Goal: Transaction & Acquisition: Purchase product/service

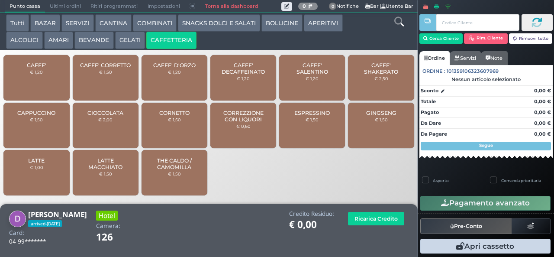
click at [304, 72] on span "CAFFE' SALENTINO" at bounding box center [313, 68] width 52 height 13
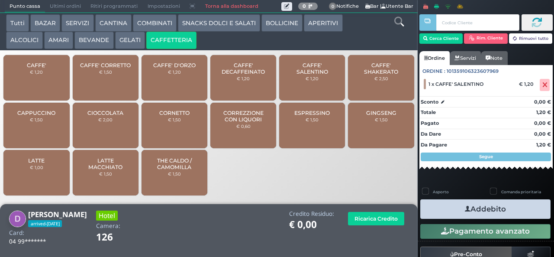
click at [304, 75] on span "CAFFE' SALENTINO" at bounding box center [313, 68] width 52 height 13
click at [452, 204] on button "Addebito" at bounding box center [485, 208] width 130 height 19
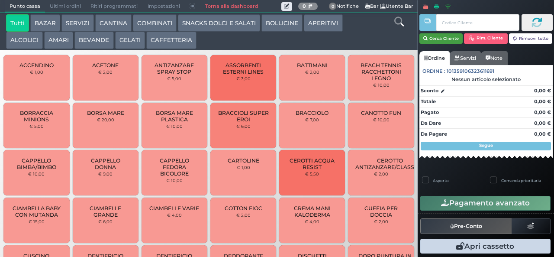
click at [442, 38] on button "Cerca Cliente" at bounding box center [442, 38] width 44 height 10
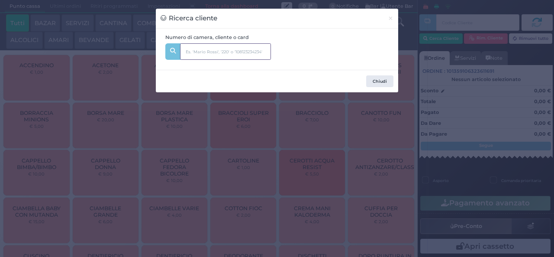
click at [227, 52] on input "text" at bounding box center [225, 51] width 91 height 16
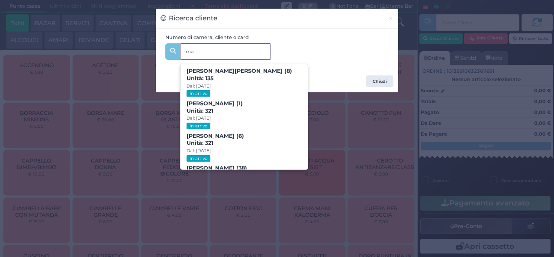
type input "m"
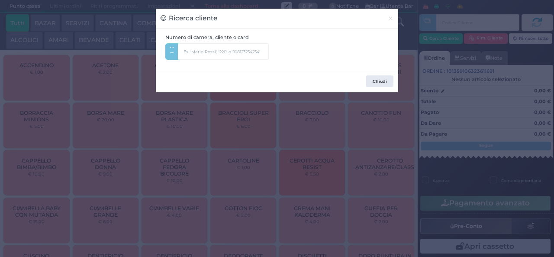
click at [428, 221] on div "Ricerca cliente × Numero di camera, cliente o card ma Chiudi" at bounding box center [277, 128] width 554 height 257
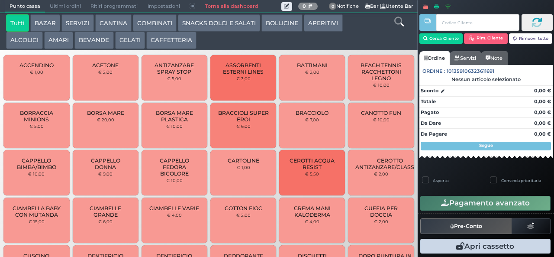
click at [91, 47] on button "BEVANDE" at bounding box center [93, 40] width 39 height 17
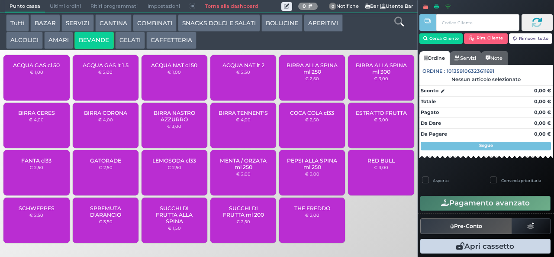
click at [168, 68] on span "ACQUA NAT cl 50" at bounding box center [174, 65] width 46 height 6
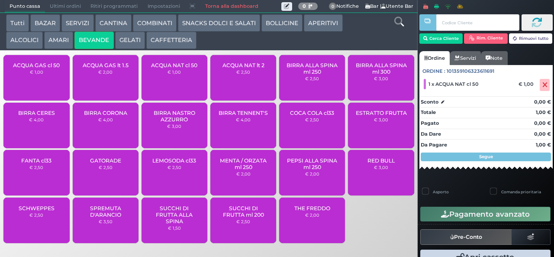
click at [428, 45] on div at bounding box center [428, 127] width 2 height 255
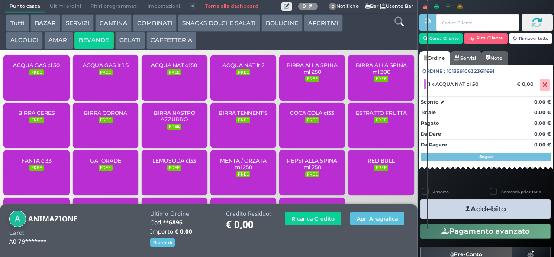
click at [475, 210] on button "Addebito" at bounding box center [485, 208] width 130 height 19
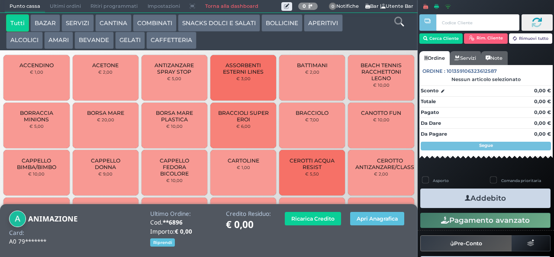
click at [184, 24] on button "SNACKS DOLCI E SALATI" at bounding box center [219, 22] width 82 height 17
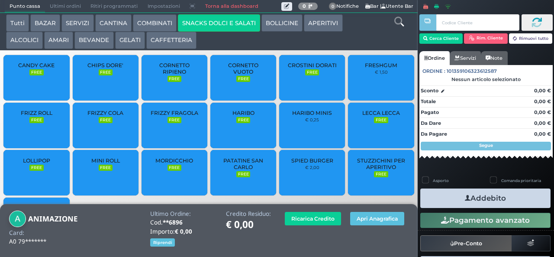
click at [153, 22] on button "COMBINATI" at bounding box center [155, 22] width 44 height 17
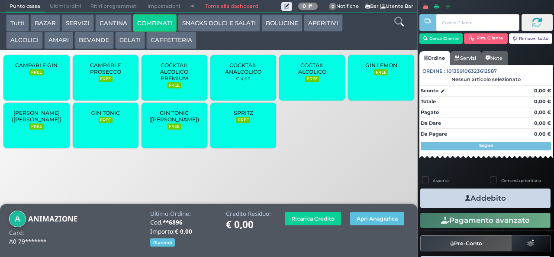
click at [159, 43] on button "CAFFETTERIA" at bounding box center [171, 40] width 50 height 17
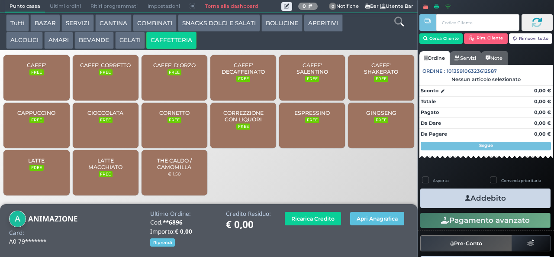
click at [33, 84] on div "CAFFE' FREE" at bounding box center [36, 77] width 66 height 45
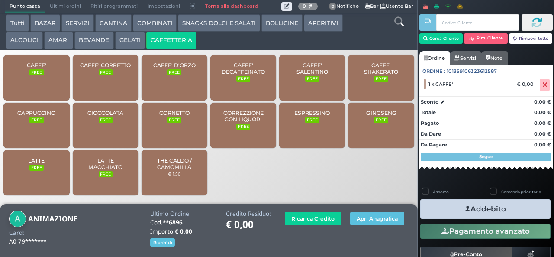
click at [447, 211] on button "Addebito" at bounding box center [485, 208] width 130 height 19
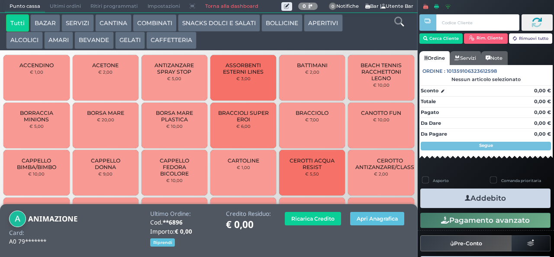
click at [96, 40] on button "BEVANDE" at bounding box center [93, 40] width 39 height 17
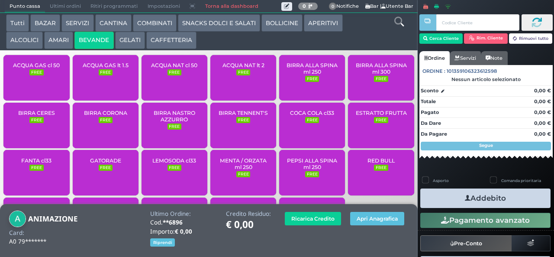
click at [169, 89] on div "ACQUA NAT cl 50 FREE" at bounding box center [175, 77] width 66 height 45
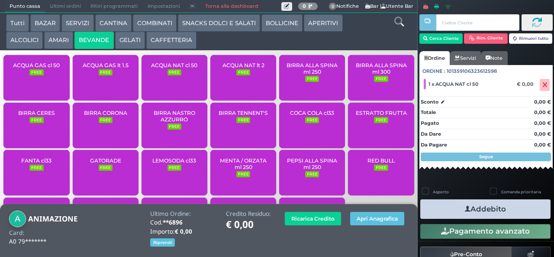
click at [453, 211] on button "Addebito" at bounding box center [485, 208] width 130 height 19
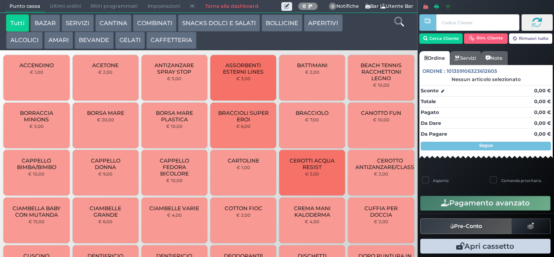
click at [88, 44] on button "BEVANDE" at bounding box center [93, 40] width 39 height 17
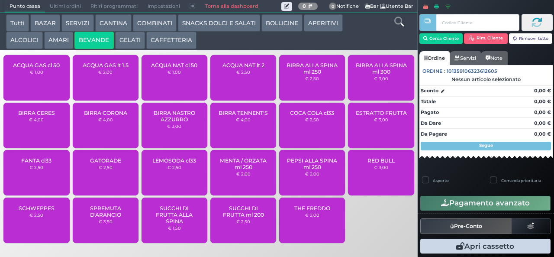
click at [74, 32] on button "BEVANDE" at bounding box center [93, 40] width 39 height 17
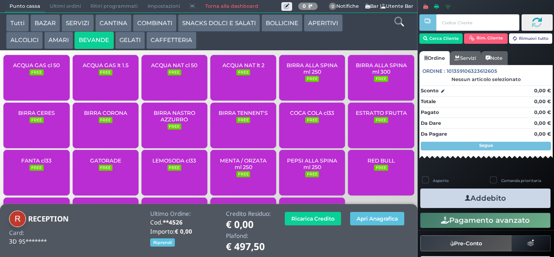
click at [172, 87] on div "ACQUA NAT cl 50 FREE" at bounding box center [175, 77] width 66 height 45
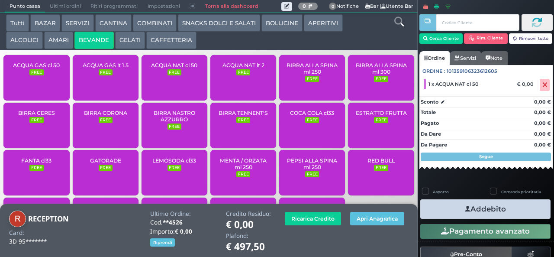
click at [465, 210] on icon "button" at bounding box center [468, 208] width 6 height 9
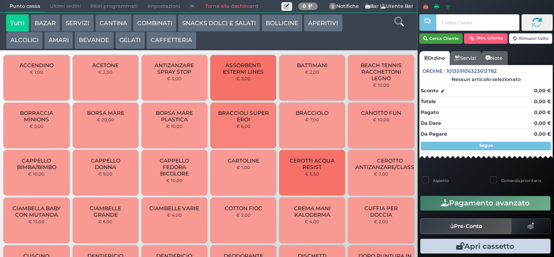
click at [442, 38] on button "Cerca Cliente" at bounding box center [442, 38] width 44 height 10
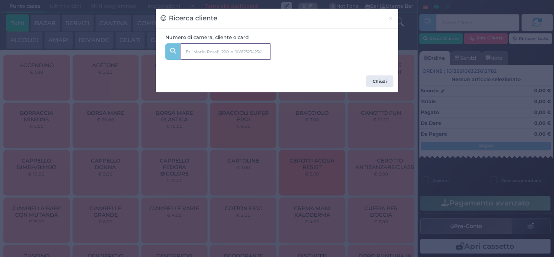
click at [245, 49] on input "text" at bounding box center [225, 51] width 91 height 16
type input "m"
type input "k"
type input "l"
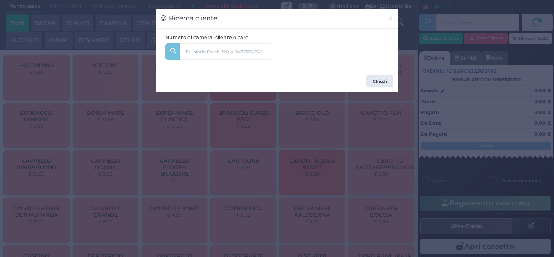
click at [234, 190] on div "Ricerca cliente × Numero di camera, cliente o card l Chiudi" at bounding box center [277, 128] width 554 height 257
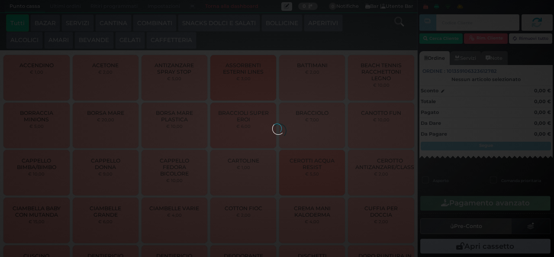
click at [131, 44] on button "GELATI" at bounding box center [130, 40] width 30 height 17
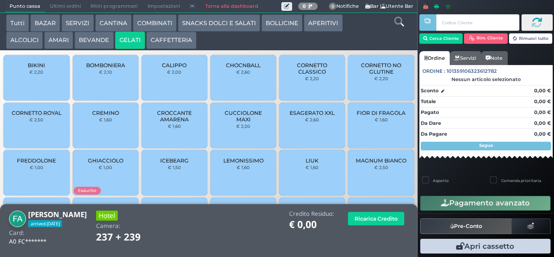
scroll to position [58, 0]
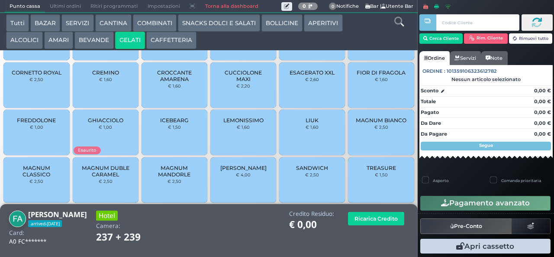
click at [42, 178] on span "MAGNUM CLASSICO" at bounding box center [37, 171] width 52 height 13
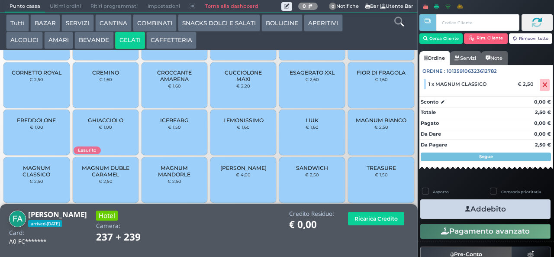
click at [465, 208] on icon "button" at bounding box center [468, 208] width 6 height 9
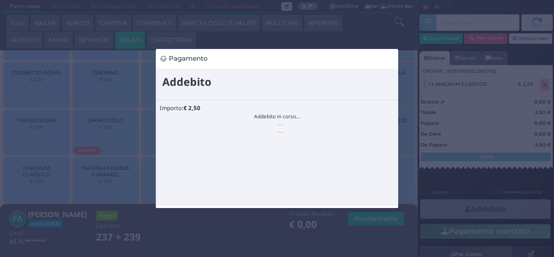
scroll to position [0, 0]
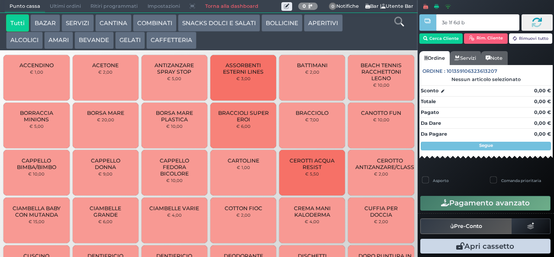
type input "3e 1f 6d b9"
click at [131, 41] on button "GELATI" at bounding box center [130, 40] width 30 height 17
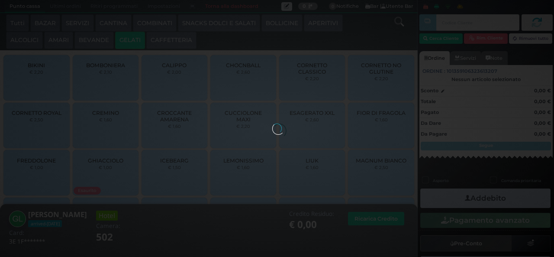
click at [126, 46] on button "GELATI" at bounding box center [130, 40] width 30 height 17
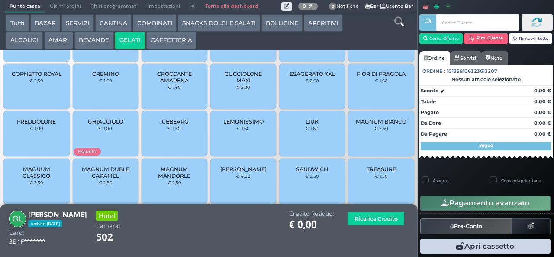
scroll to position [58, 0]
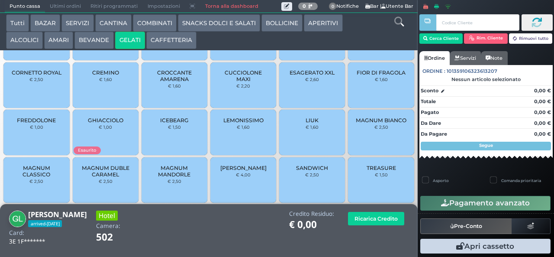
click at [46, 175] on span "MAGNUM CLASSICO" at bounding box center [37, 171] width 52 height 13
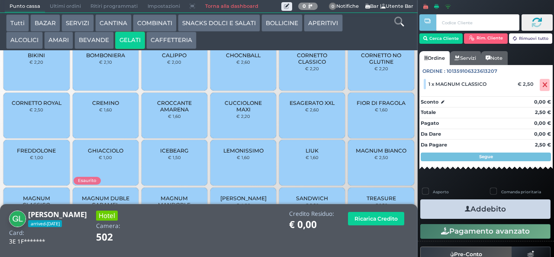
scroll to position [0, 0]
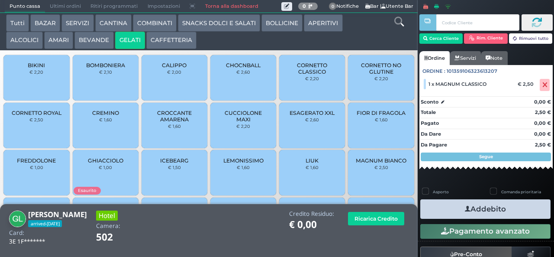
click at [239, 123] on span "CUCCIOLONE MAXI" at bounding box center [244, 116] width 52 height 13
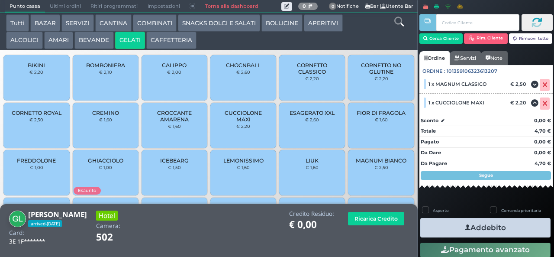
click at [465, 227] on icon "button" at bounding box center [468, 227] width 6 height 9
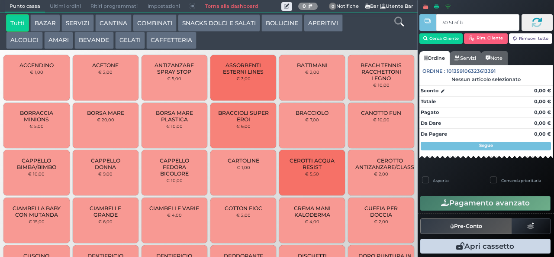
type input "30 51 5f bb"
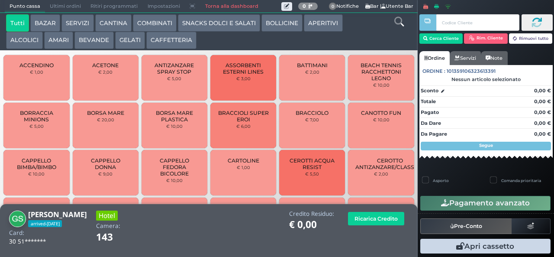
click at [164, 28] on button "COMBINATI" at bounding box center [155, 22] width 44 height 17
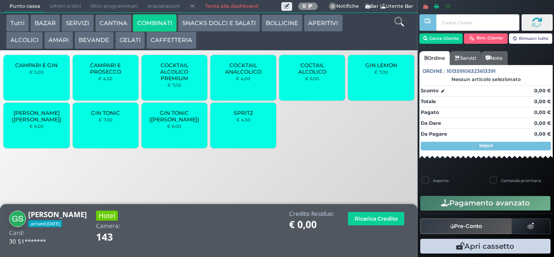
click at [209, 30] on button "SNACKS DOLCI E SALATI" at bounding box center [219, 22] width 82 height 17
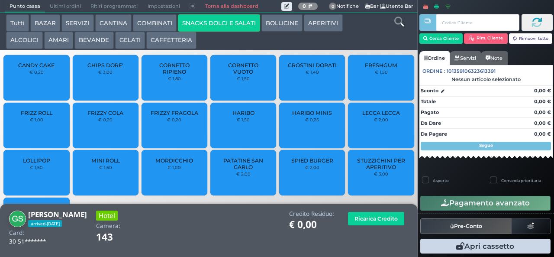
click at [244, 170] on span "PATATINE SAN CARLO" at bounding box center [244, 163] width 52 height 13
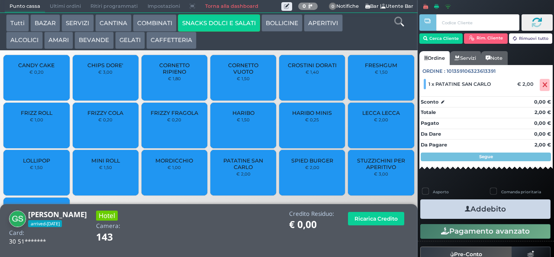
click at [466, 211] on button "Addebito" at bounding box center [485, 208] width 130 height 19
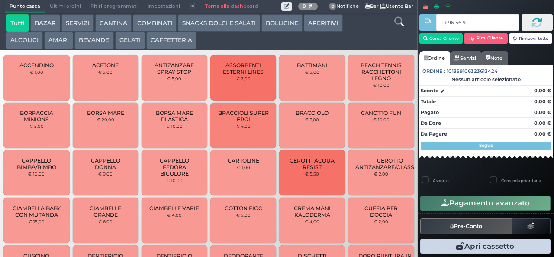
type input "19 96 46 95"
click at [213, 19] on button "SNACKS DOLCI E SALATI" at bounding box center [219, 22] width 82 height 17
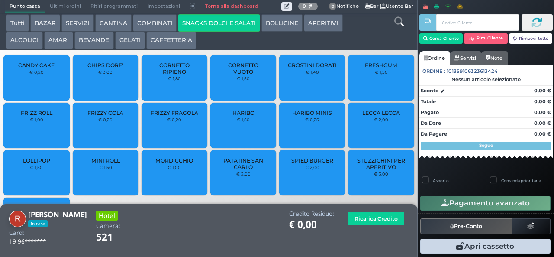
click at [234, 170] on span "PATATINE SAN CARLO" at bounding box center [244, 163] width 52 height 13
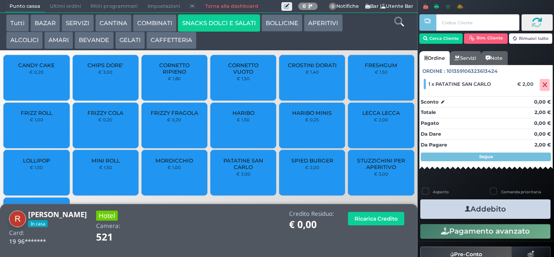
click at [465, 209] on icon "button" at bounding box center [468, 208] width 6 height 9
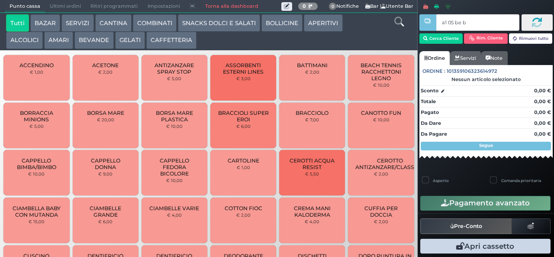
type input "a1 05 be b9"
click at [209, 22] on button "SNACKS DOLCI E SALATI" at bounding box center [219, 22] width 82 height 17
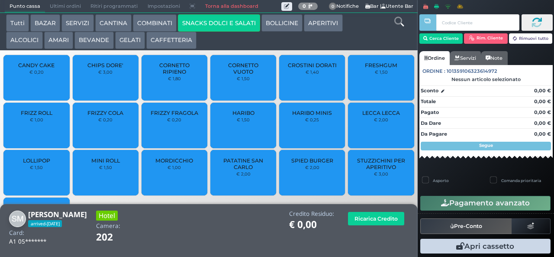
click at [254, 170] on span "PATATINE SAN CARLO" at bounding box center [244, 163] width 52 height 13
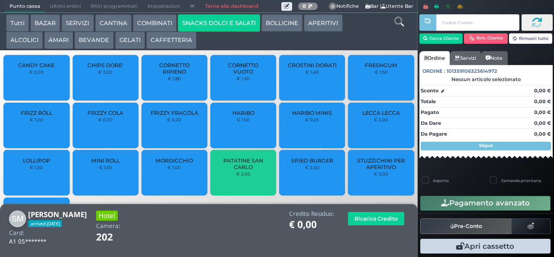
click at [241, 170] on span "PATATINE SAN CARLO" at bounding box center [244, 163] width 52 height 13
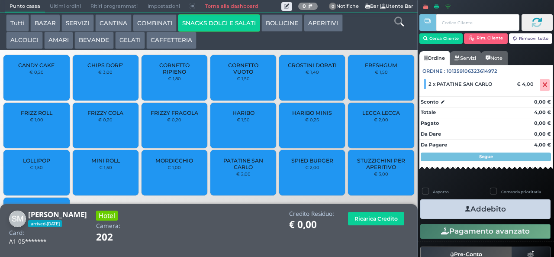
click at [465, 208] on icon "button" at bounding box center [468, 208] width 6 height 9
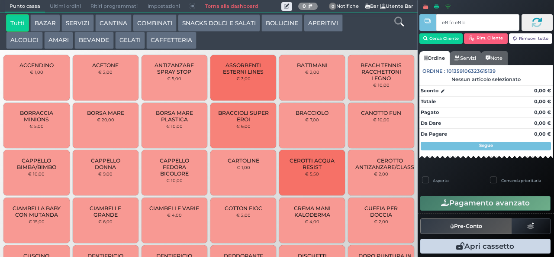
type input "e8 fc e8 b9"
click at [222, 23] on button "SNACKS DOLCI E SALATI" at bounding box center [219, 22] width 82 height 17
click at [178, 14] on button "SNACKS DOLCI E SALATI" at bounding box center [219, 22] width 82 height 17
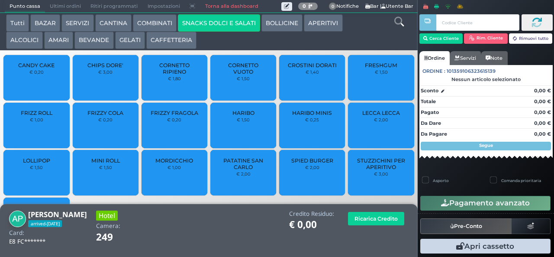
click at [238, 28] on button "SNACKS DOLCI E SALATI" at bounding box center [219, 22] width 82 height 17
click at [249, 170] on span "PATATINE SAN CARLO" at bounding box center [244, 163] width 52 height 13
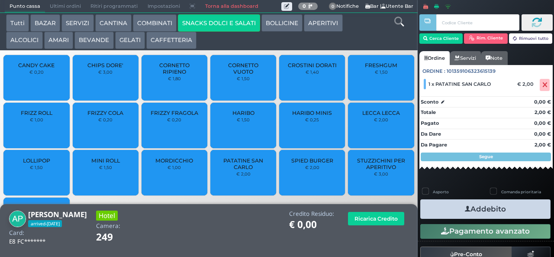
click at [465, 208] on icon "button" at bounding box center [468, 208] width 6 height 9
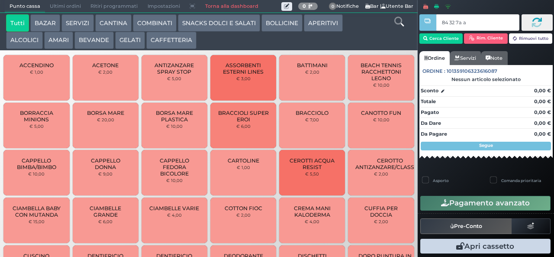
type input "84 32 7a af"
click at [126, 41] on button "GELATI" at bounding box center [130, 40] width 30 height 17
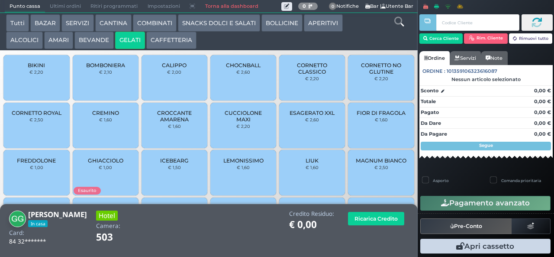
click at [37, 164] on span "FREDDOLONE" at bounding box center [36, 160] width 39 height 6
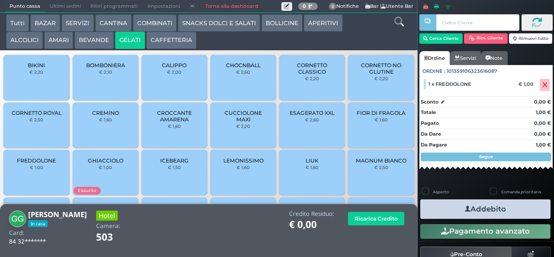
click at [465, 208] on icon "button" at bounding box center [468, 208] width 6 height 9
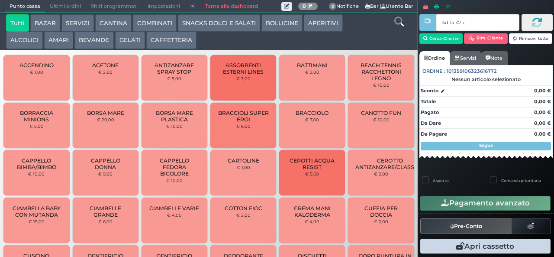
type input "4d 1a 47 c3"
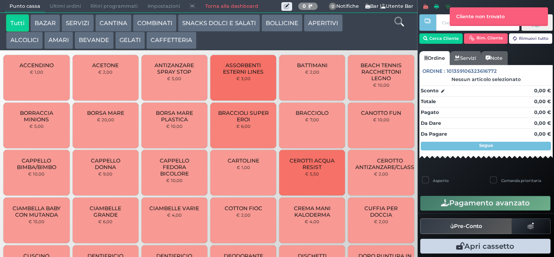
click at [123, 49] on button "GELATI" at bounding box center [130, 40] width 30 height 17
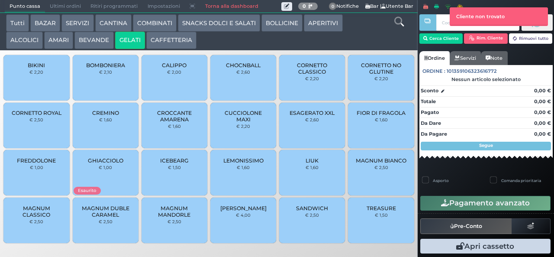
click at [132, 40] on button "GELATI" at bounding box center [130, 40] width 30 height 17
click at [49, 164] on span "FREDDOLONE" at bounding box center [36, 160] width 39 height 6
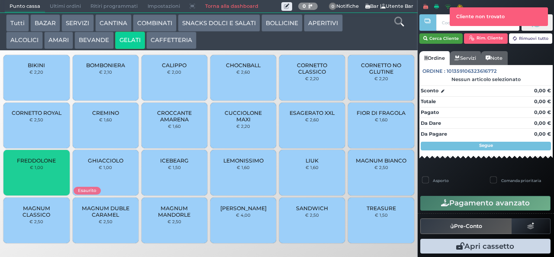
click at [437, 37] on button "Cerca Cliente" at bounding box center [442, 38] width 44 height 10
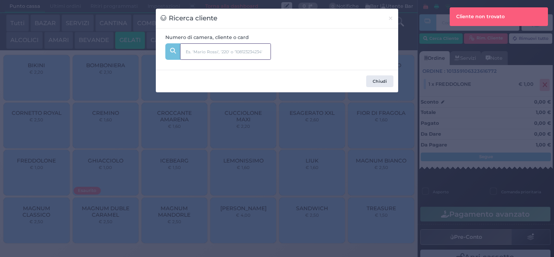
click at [192, 52] on input "text" at bounding box center [225, 51] width 91 height 16
type input "niro"
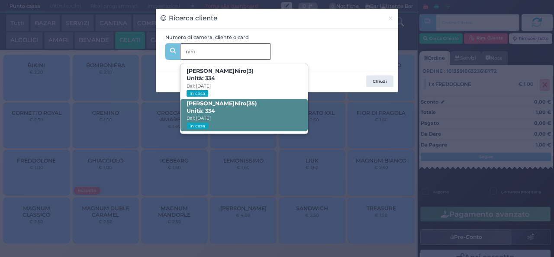
click at [250, 119] on span "Roberto Niro (35) Unità: 334 Dal: 17/08/2025 In casa" at bounding box center [244, 115] width 127 height 32
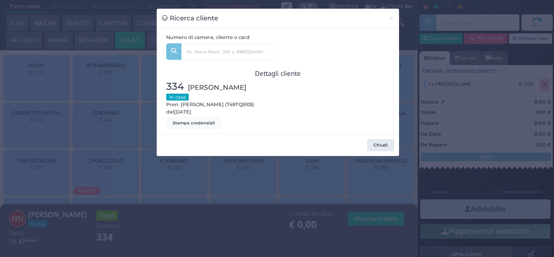
click at [233, 190] on div "Ricerca cliente × Numero di camera, cliente o card niro Isabel Niro (3) Unità: …" at bounding box center [277, 128] width 554 height 257
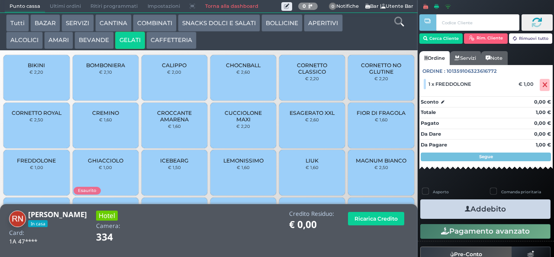
click at [465, 211] on icon "button" at bounding box center [468, 208] width 6 height 9
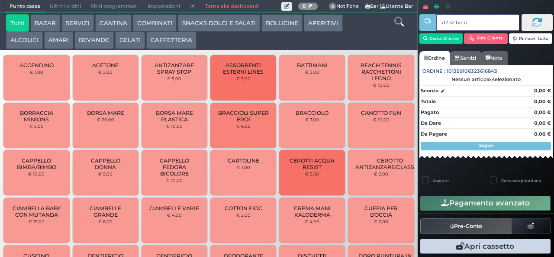
type input "d2 32 be b9"
click at [0, 0] on div at bounding box center [0, 0] width 0 height 0
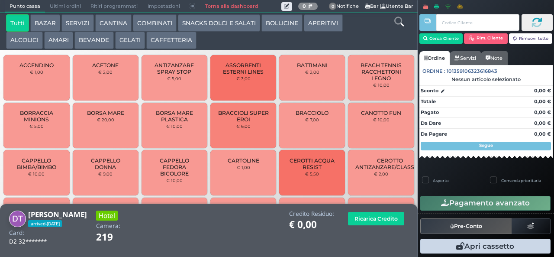
click at [137, 37] on button "GELATI" at bounding box center [130, 40] width 30 height 17
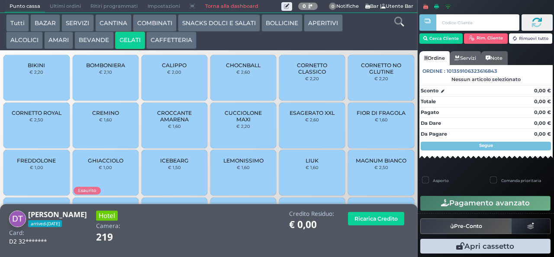
click at [168, 83] on div "CALIPPO € 2,00" at bounding box center [175, 77] width 66 height 45
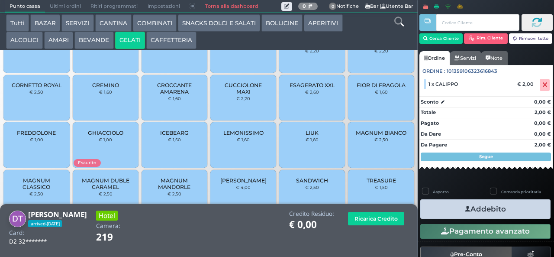
scroll to position [58, 0]
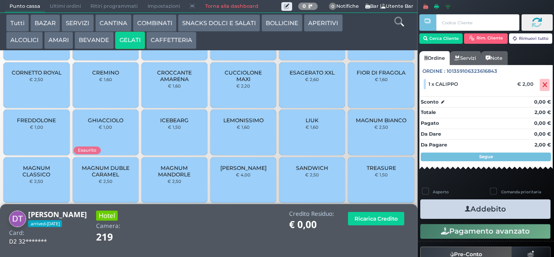
click at [355, 95] on div "FIOR DI FRAGOLA € 1,60" at bounding box center [381, 84] width 66 height 45
click at [348, 94] on div "FIOR DI FRAGOLA € 1,60" at bounding box center [381, 84] width 66 height 45
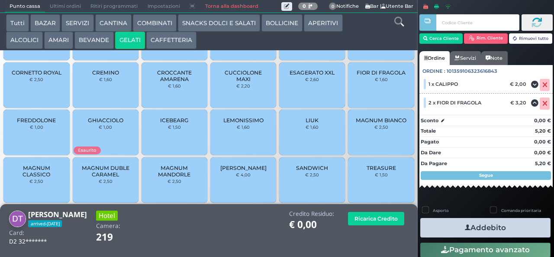
click at [449, 227] on button "Addebito" at bounding box center [485, 227] width 130 height 19
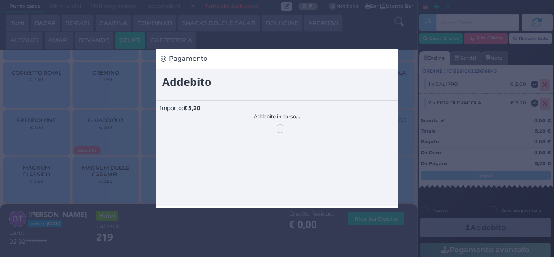
scroll to position [0, 0]
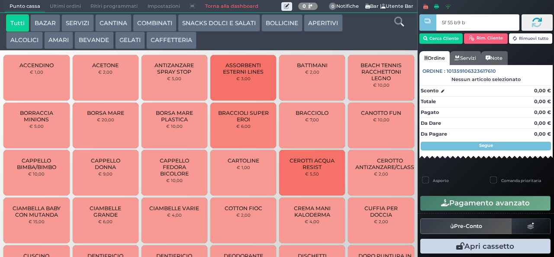
type input "5f 55 b9 b9"
click at [131, 38] on button "GELATI" at bounding box center [130, 40] width 30 height 17
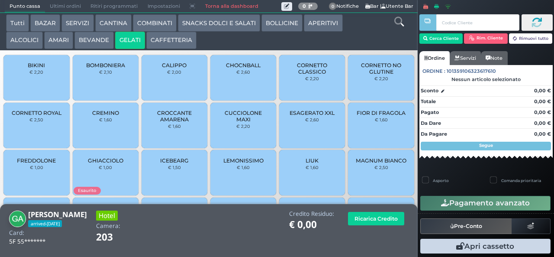
click at [112, 116] on span "CREMINO" at bounding box center [105, 113] width 27 height 6
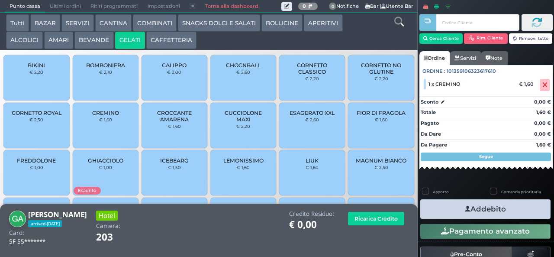
click at [465, 208] on icon "button" at bounding box center [468, 208] width 6 height 9
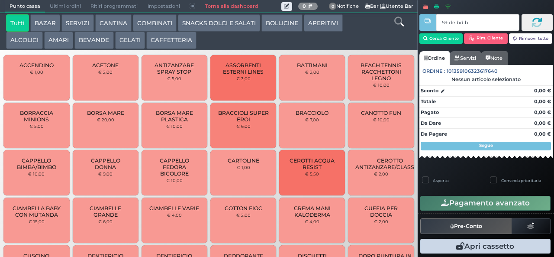
type input "59 de bd b9"
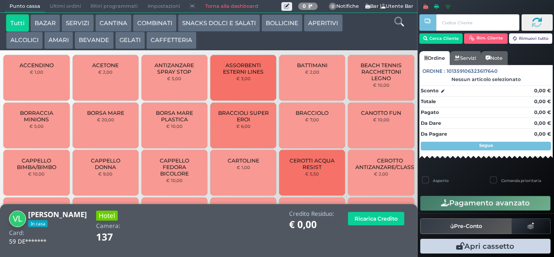
click at [140, 44] on button "GELATI" at bounding box center [130, 40] width 30 height 17
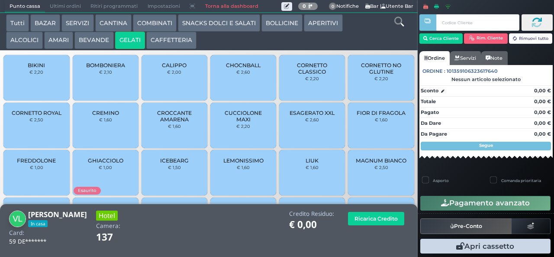
click at [44, 164] on span "FREDDOLONE" at bounding box center [36, 160] width 39 height 6
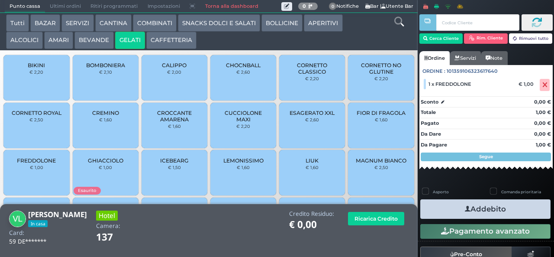
click at [454, 209] on button "Addebito" at bounding box center [485, 208] width 130 height 19
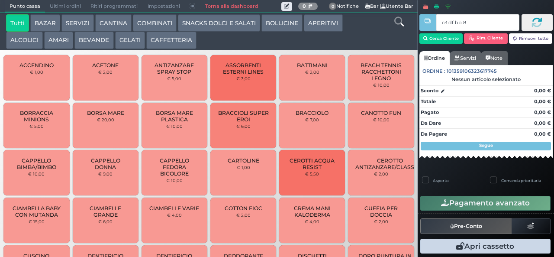
type input "c3 df bb 8b"
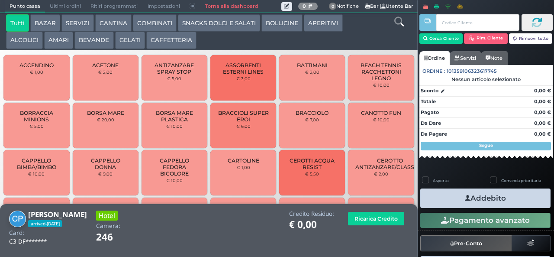
click at [200, 22] on button "SNACKS DOLCI E SALATI" at bounding box center [219, 22] width 82 height 17
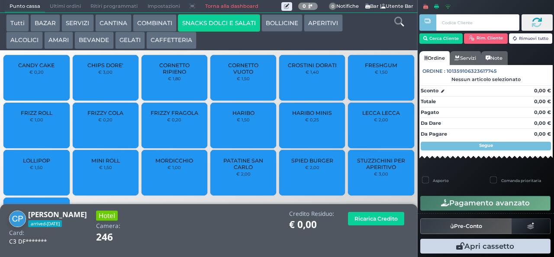
click at [318, 68] on span "CROSTINI DORATI" at bounding box center [312, 65] width 49 height 6
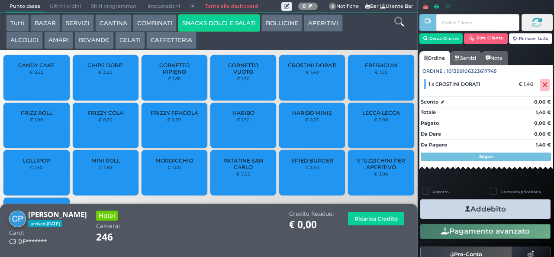
click at [505, 203] on button "Addebito" at bounding box center [485, 208] width 130 height 19
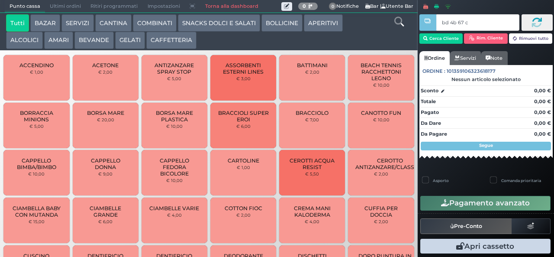
type input "bd 4b 67 c3"
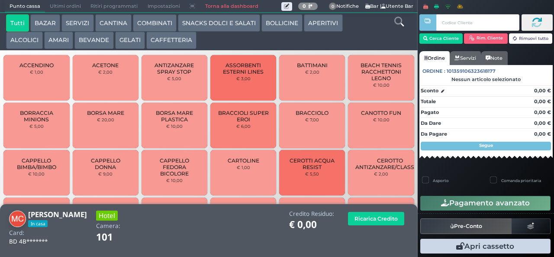
click at [126, 42] on button "GELATI" at bounding box center [130, 40] width 30 height 17
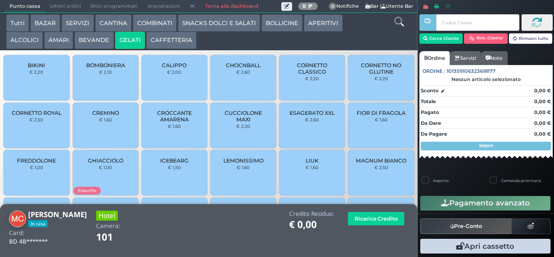
click at [165, 68] on span "CALIPPO" at bounding box center [174, 65] width 25 height 6
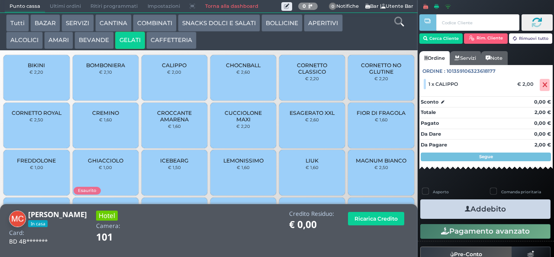
click at [437, 213] on button "Addebito" at bounding box center [485, 208] width 130 height 19
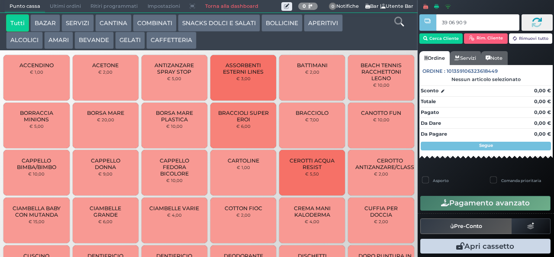
type input "39 06 90 95"
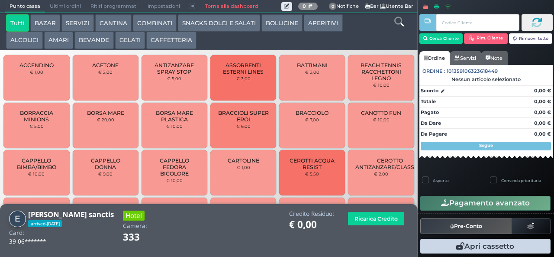
click at [126, 41] on button "GELATI" at bounding box center [130, 40] width 30 height 17
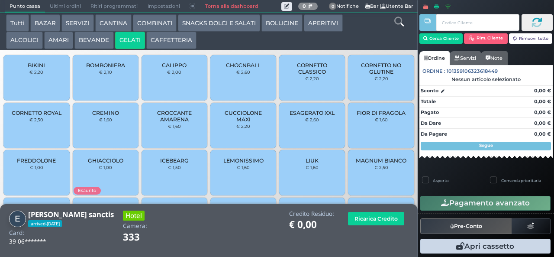
click at [361, 129] on div "FIOR DI FRAGOLA € 1,60" at bounding box center [381, 125] width 66 height 45
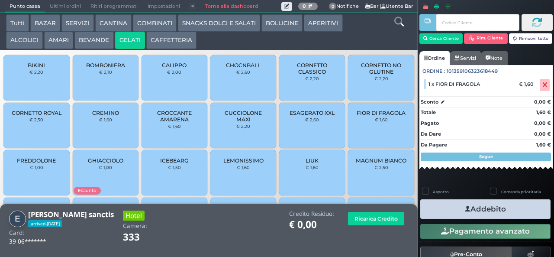
click at [440, 213] on button "Addebito" at bounding box center [485, 208] width 130 height 19
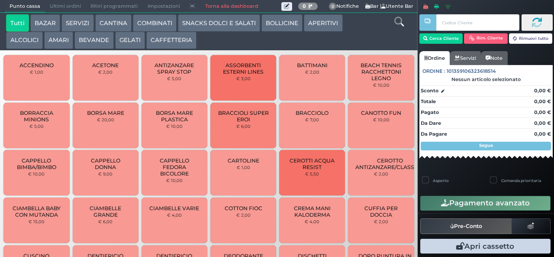
click at [132, 42] on button "GELATI" at bounding box center [130, 40] width 30 height 17
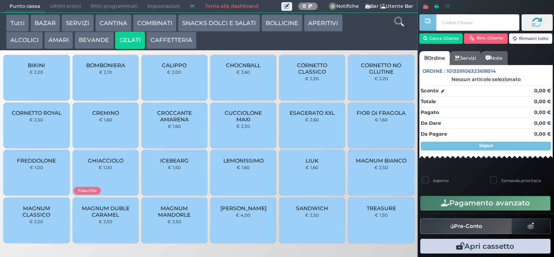
click at [115, 32] on button "GELATI" at bounding box center [130, 40] width 30 height 17
click at [228, 24] on button "SNACKS DOLCI E SALATI" at bounding box center [219, 22] width 82 height 17
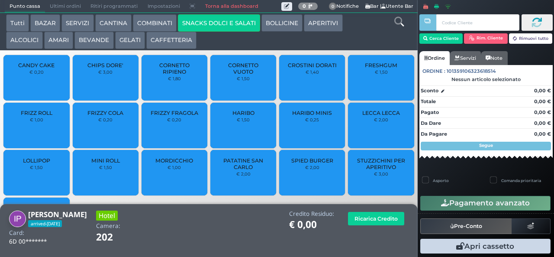
click at [235, 170] on span "PATATINE SAN CARLO" at bounding box center [244, 163] width 52 height 13
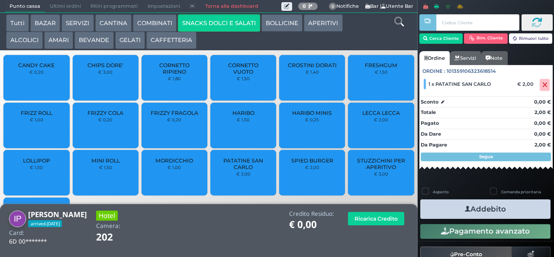
click at [283, 30] on button "BOLLICINE" at bounding box center [282, 22] width 41 height 17
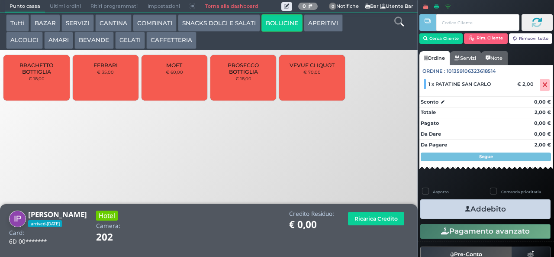
click at [331, 28] on button "APERITIVI" at bounding box center [323, 22] width 39 height 17
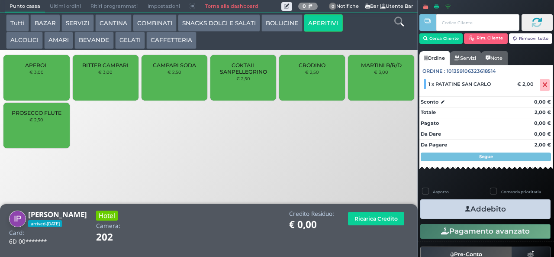
click at [37, 122] on small "€ 2,50" at bounding box center [36, 119] width 14 height 5
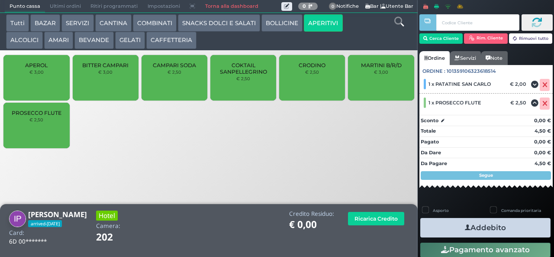
click at [475, 219] on button "Addebito" at bounding box center [485, 227] width 130 height 19
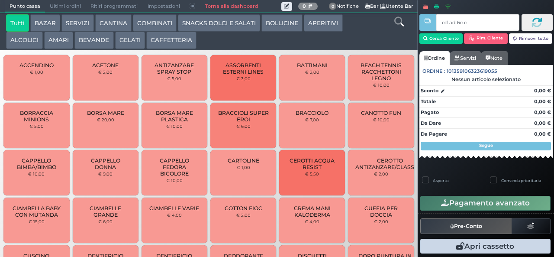
type input "cd ad 6c c3"
click at [199, 22] on button "SNACKS DOLCI E SALATI" at bounding box center [219, 22] width 82 height 17
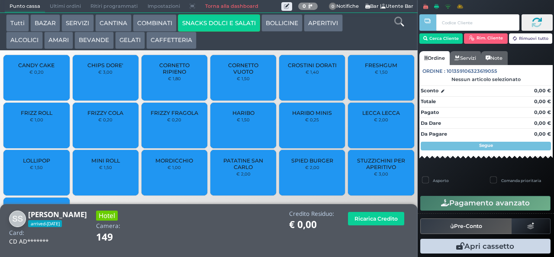
click at [233, 170] on span "PATATINE SAN CARLO" at bounding box center [244, 163] width 52 height 13
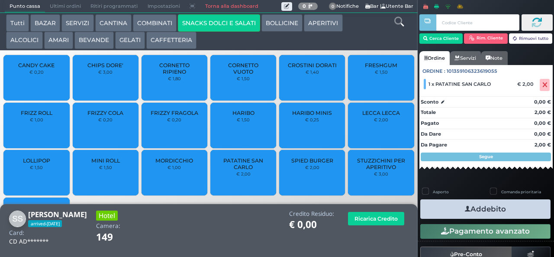
click at [465, 208] on icon "button" at bounding box center [468, 208] width 6 height 9
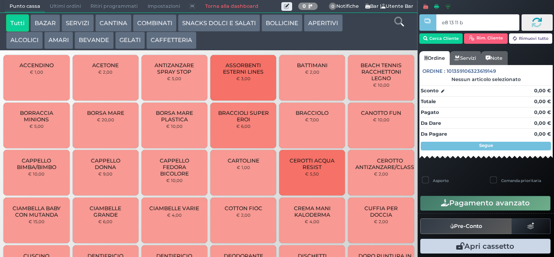
type input "e8 13 11 b9"
click at [236, 23] on button "SNACKS DOLCI E SALATI" at bounding box center [219, 22] width 82 height 17
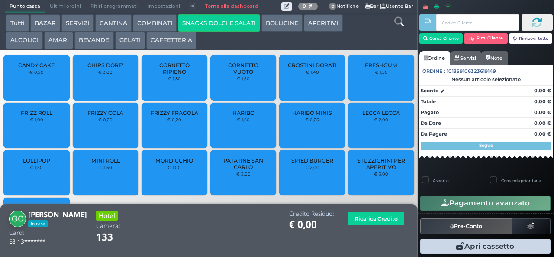
click at [251, 170] on span "PATATINE SAN CARLO" at bounding box center [244, 163] width 52 height 13
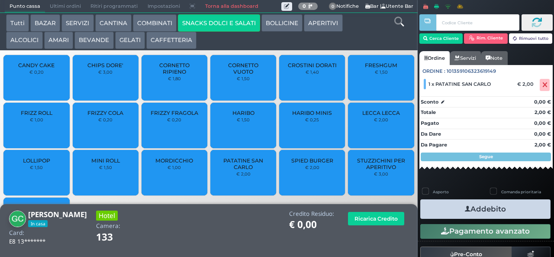
click at [465, 208] on icon "button" at bounding box center [468, 208] width 6 height 9
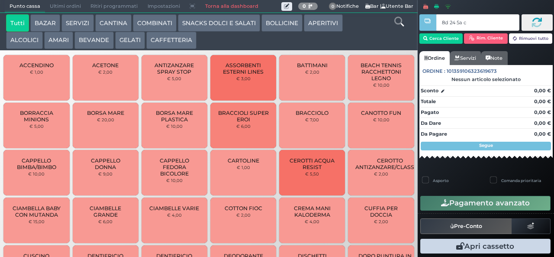
type input "8d 24 5a c3"
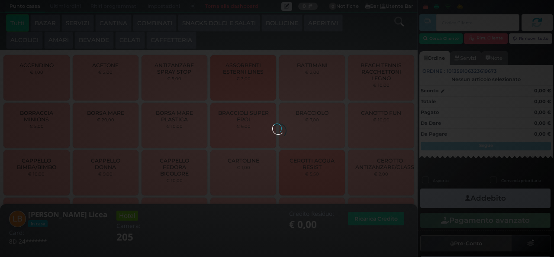
click at [95, 39] on button "BEVANDE" at bounding box center [93, 40] width 39 height 17
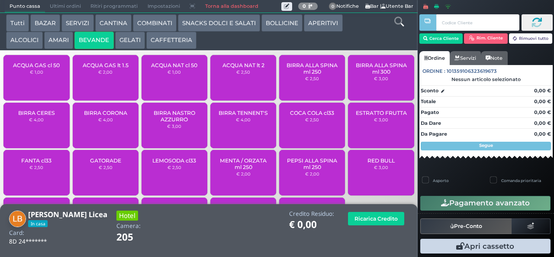
click at [242, 74] on small "€ 2,50" at bounding box center [243, 71] width 14 height 5
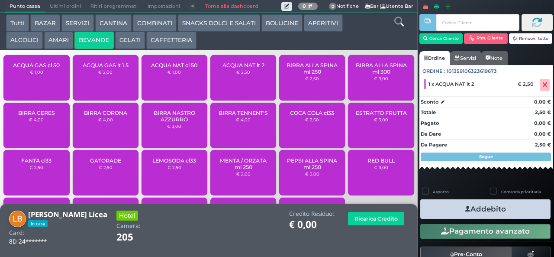
click at [465, 210] on icon "button" at bounding box center [468, 208] width 6 height 9
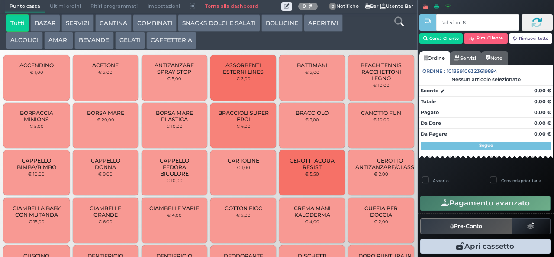
type input "7d 4f bc 8b"
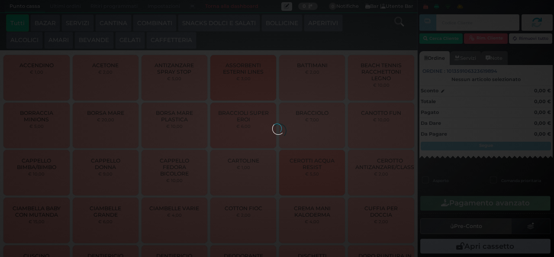
click at [272, 123] on div at bounding box center [277, 128] width 10 height 10
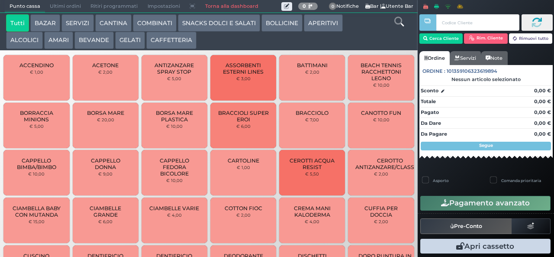
click at [218, 24] on button "SNACKS DOLCI E SALATI" at bounding box center [219, 22] width 82 height 17
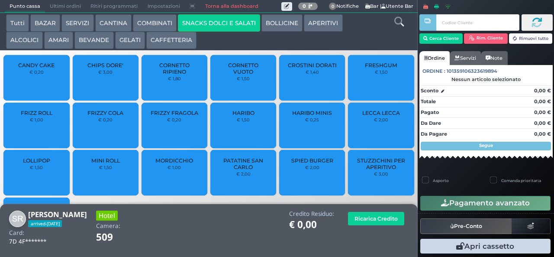
click at [231, 170] on span "PATATINE SAN CARLO" at bounding box center [244, 163] width 52 height 13
click at [228, 170] on span "PATATINE SAN CARLO" at bounding box center [244, 163] width 52 height 13
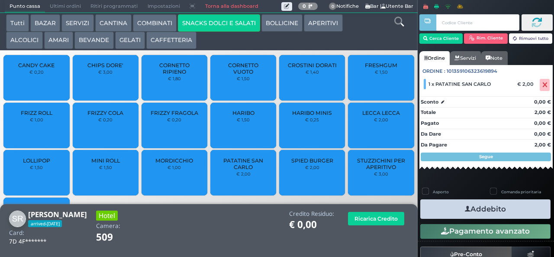
click at [453, 205] on button "Addebito" at bounding box center [485, 208] width 130 height 19
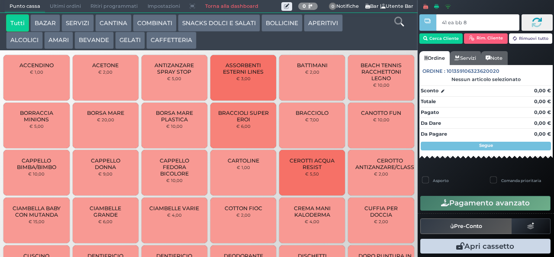
type input "41 ea bb 8b"
click at [0, 0] on div at bounding box center [0, 0] width 0 height 0
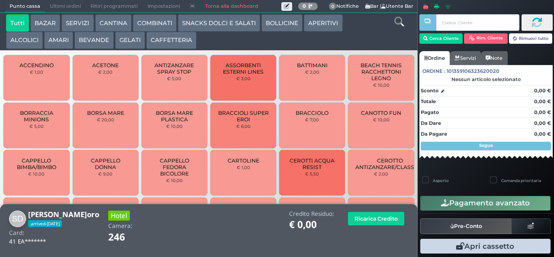
click at [87, 40] on button "BEVANDE" at bounding box center [93, 40] width 39 height 17
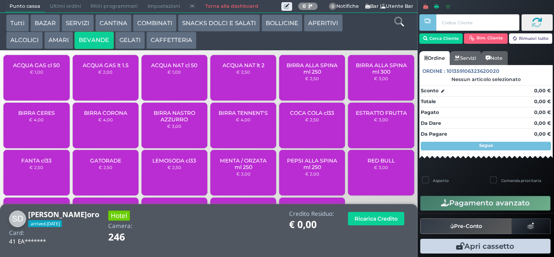
click at [175, 68] on span "ACQUA NAT cl 50" at bounding box center [174, 65] width 46 height 6
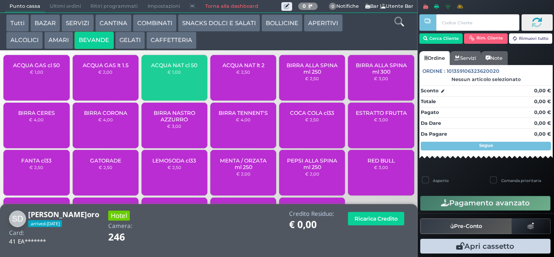
click at [169, 68] on span "ACQUA NAT cl 50" at bounding box center [174, 65] width 46 height 6
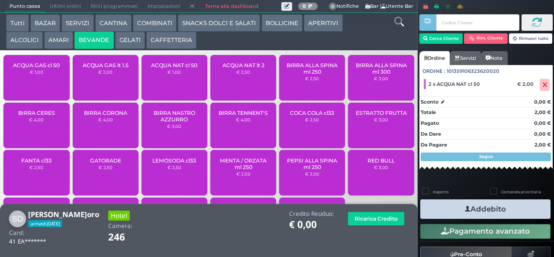
click at [446, 213] on button "Addebito" at bounding box center [485, 208] width 130 height 19
